Goal: Find specific page/section: Find specific page/section

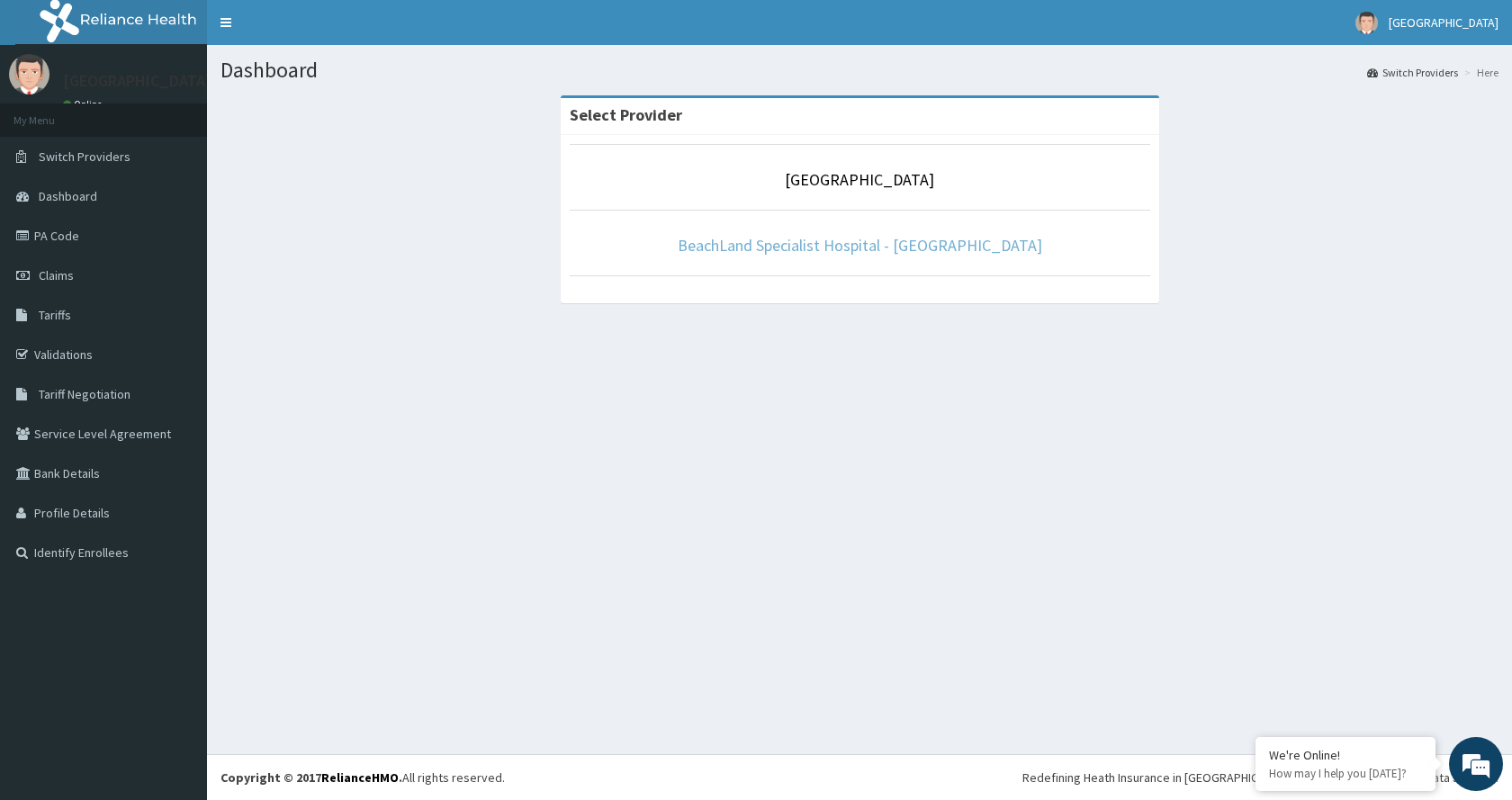
click at [957, 245] on link "BeachLand Specialist Hospital - [GEOGRAPHIC_DATA]" at bounding box center [860, 245] width 365 height 21
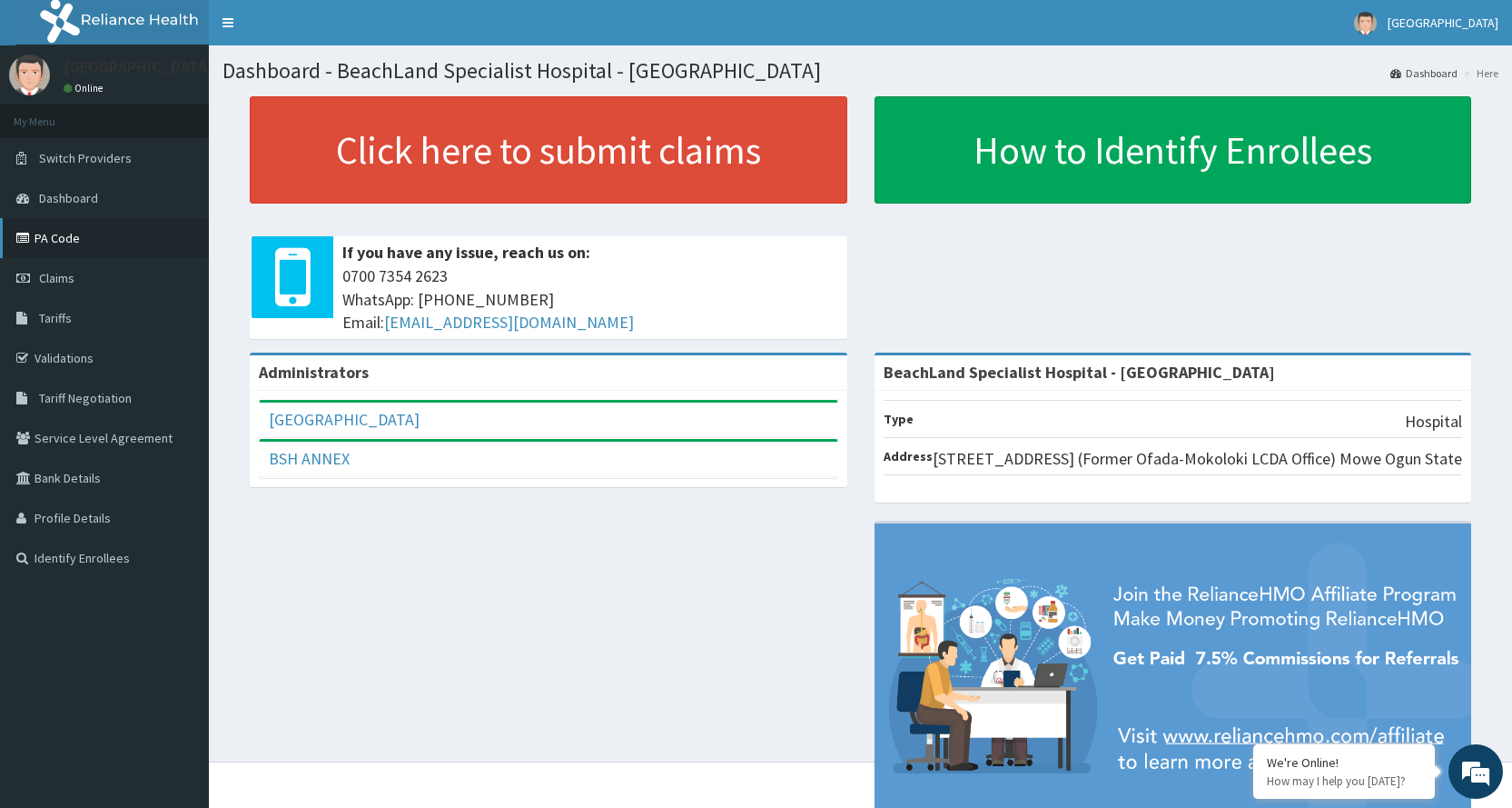
click at [48, 238] on link "PA Code" at bounding box center [104, 238] width 209 height 40
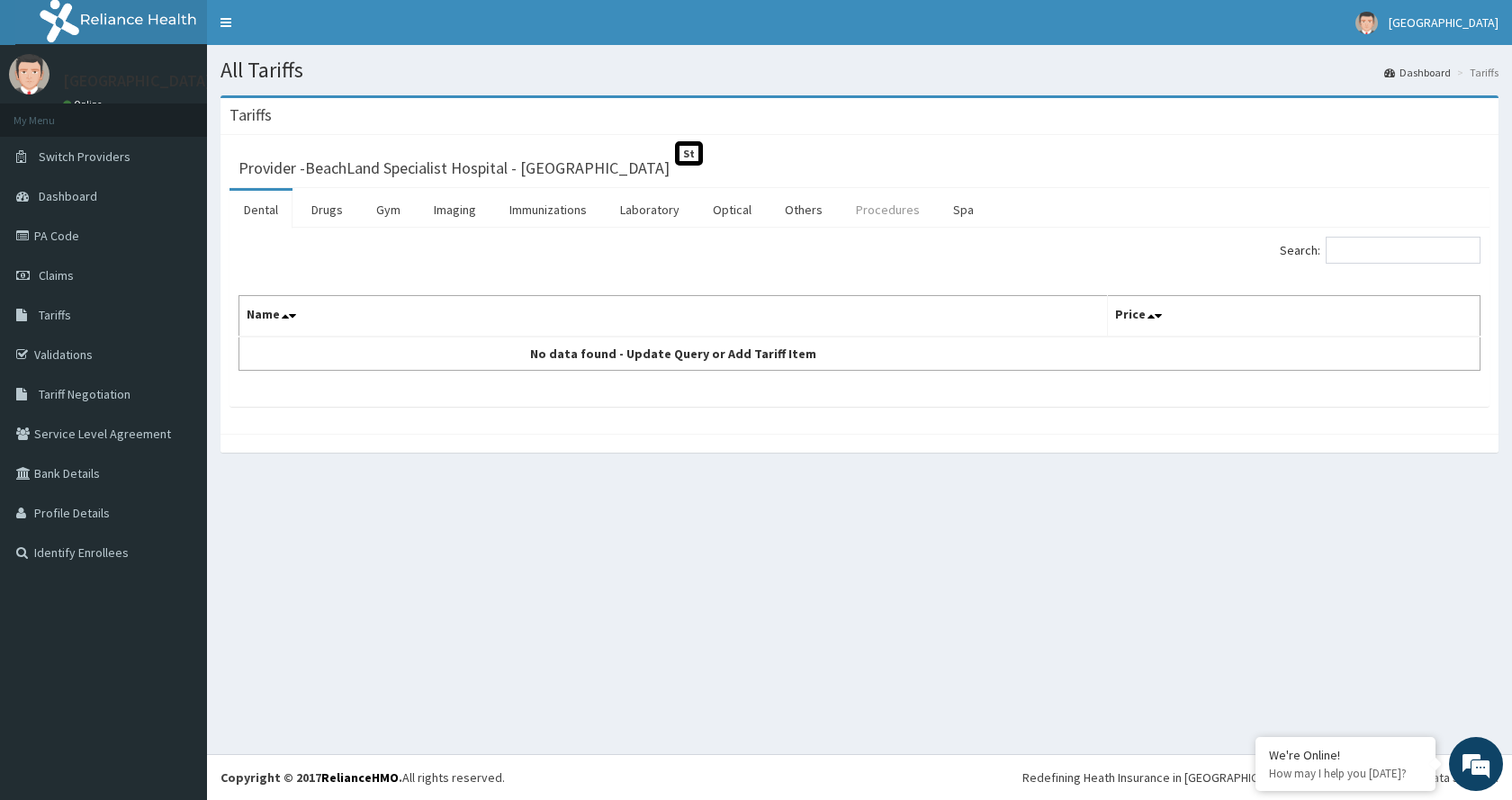
click at [883, 212] on link "Procedures" at bounding box center [888, 209] width 93 height 38
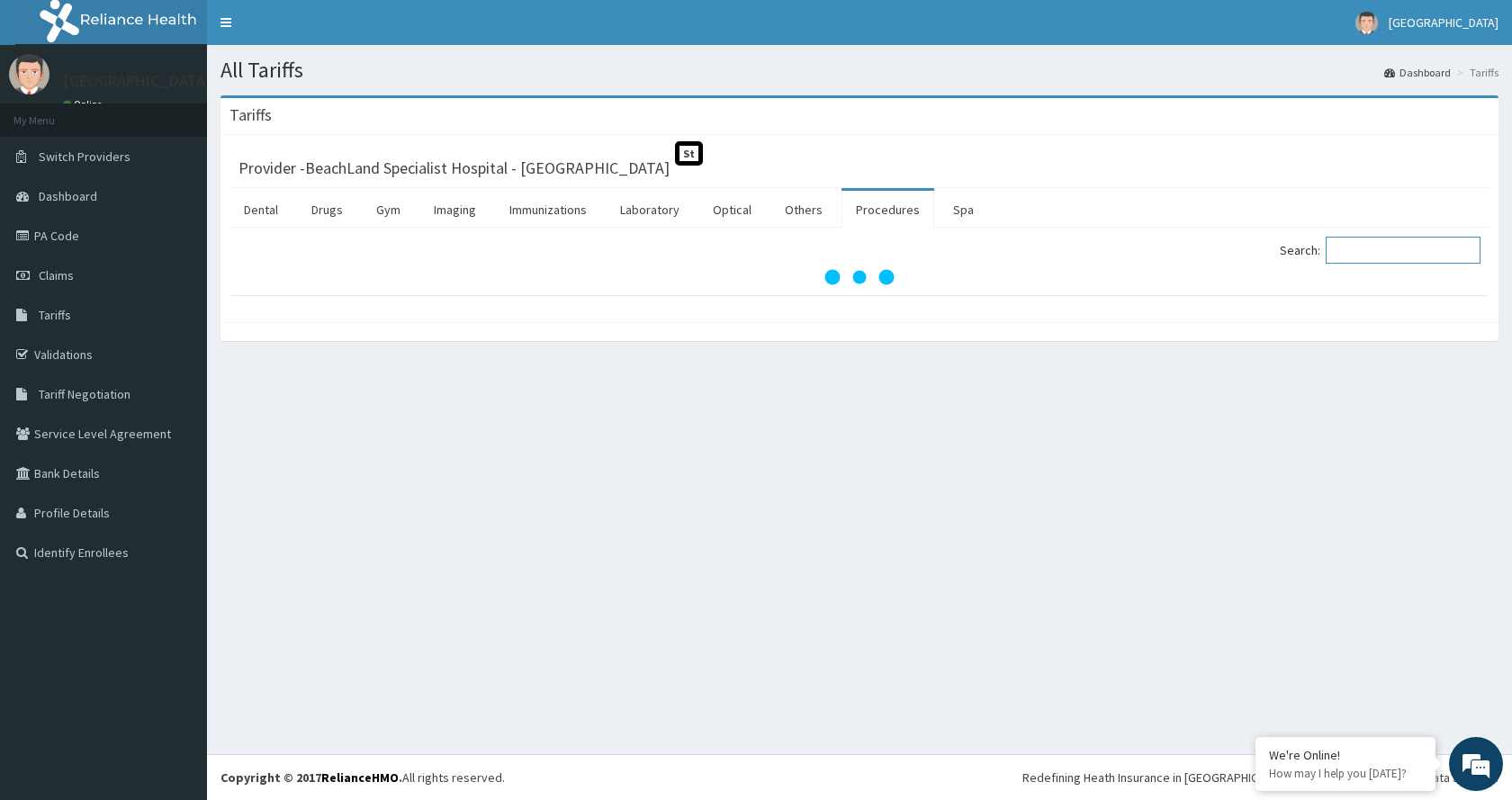
click at [1358, 245] on input "Search:" at bounding box center [1402, 250] width 154 height 27
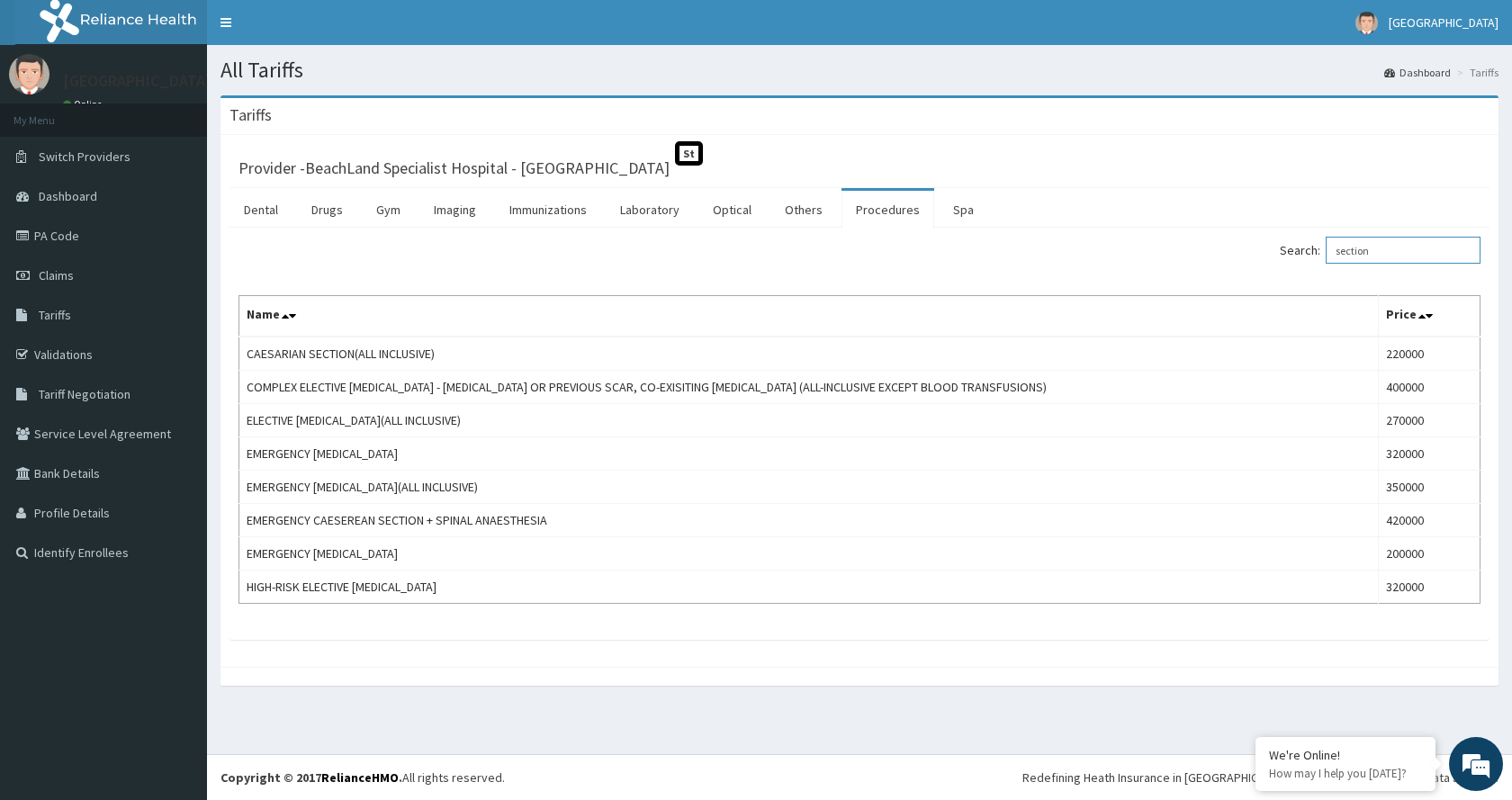
type input "section"
